Goal: Transaction & Acquisition: Purchase product/service

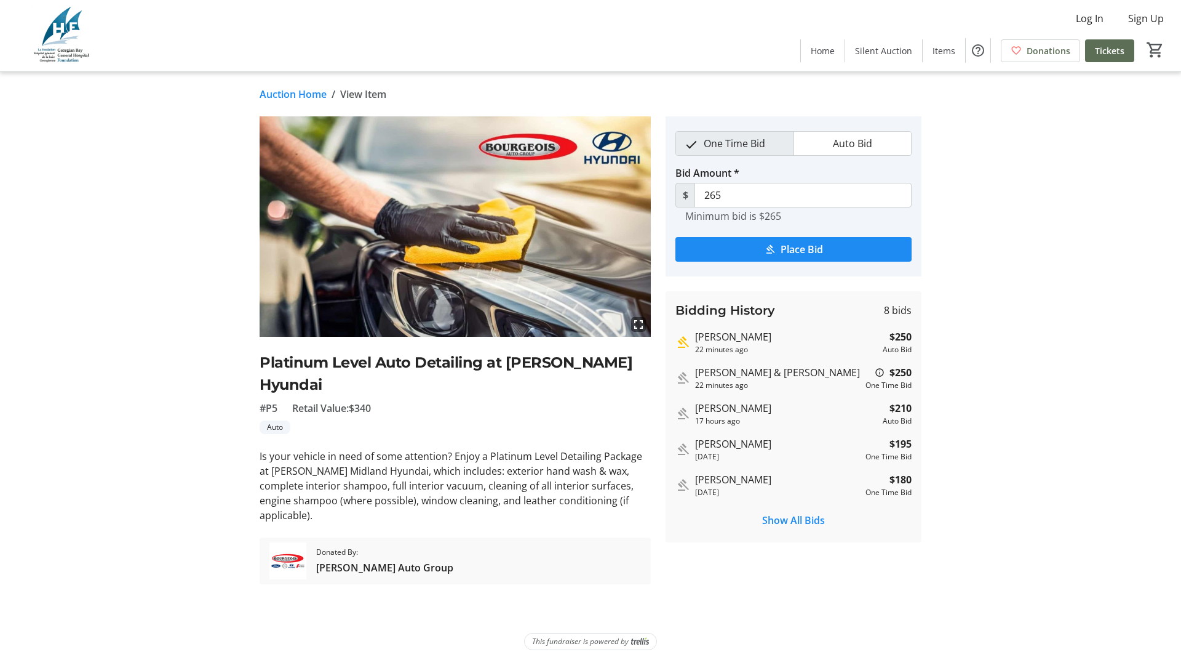
click at [727, 273] on tr-place-bid-ui "One Time Bid Auto Bid Bid Amount * $ 265 Minimum bid is $265 Place Bid" at bounding box center [794, 196] width 256 height 160
click at [730, 284] on div "One Time Bid Auto Bid Bid Amount * $ 265 Minimum bid is $265 Place Bid Bidding …" at bounding box center [794, 329] width 256 height 426
